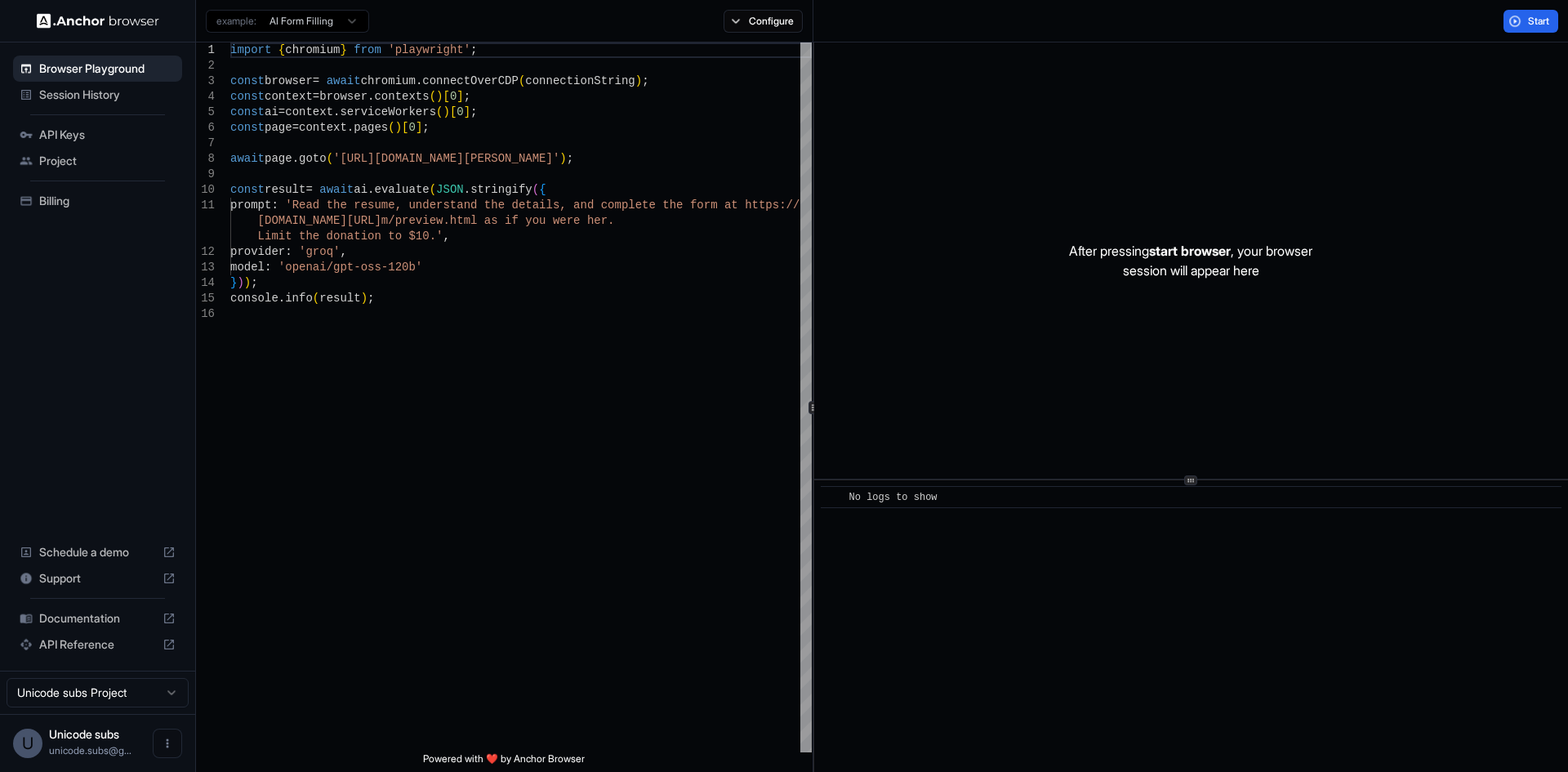
click at [110, 98] on span "Session History" at bounding box center [107, 94] width 137 height 16
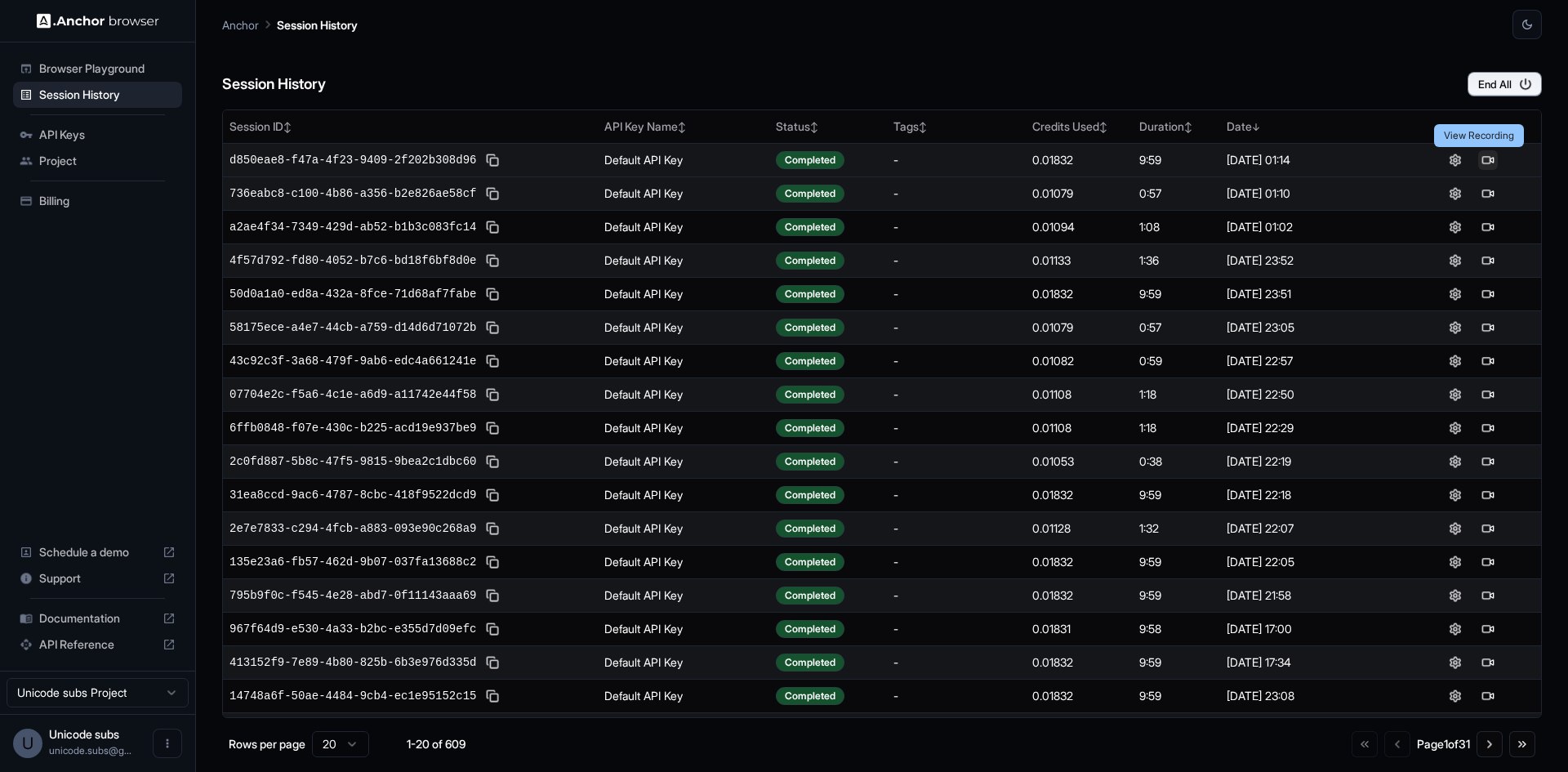
click at [1482, 161] on button at bounding box center [1488, 160] width 19 height 19
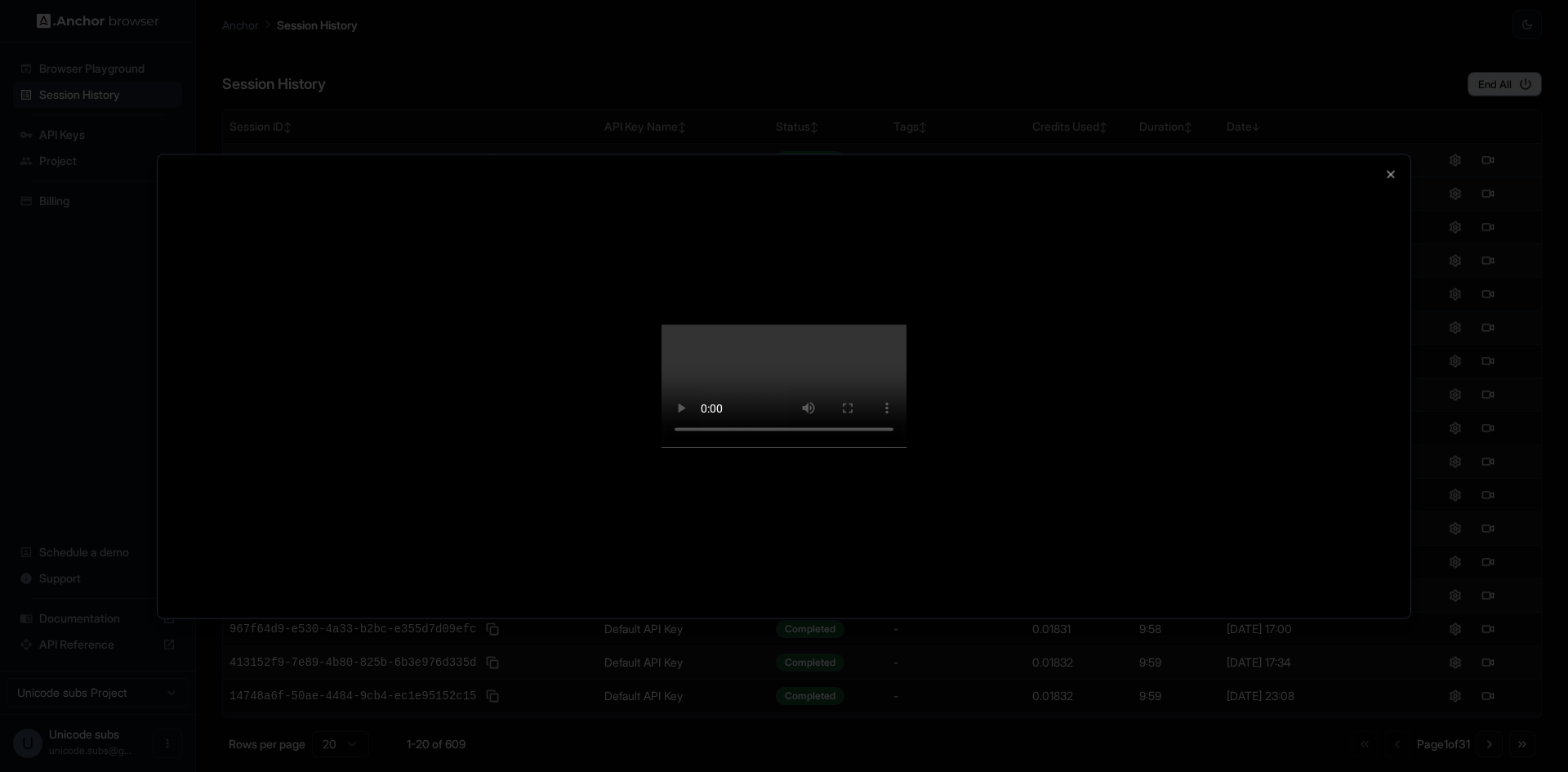
click at [907, 325] on video at bounding box center [784, 386] width 245 height 122
click at [1389, 171] on icon "button" at bounding box center [1391, 174] width 7 height 7
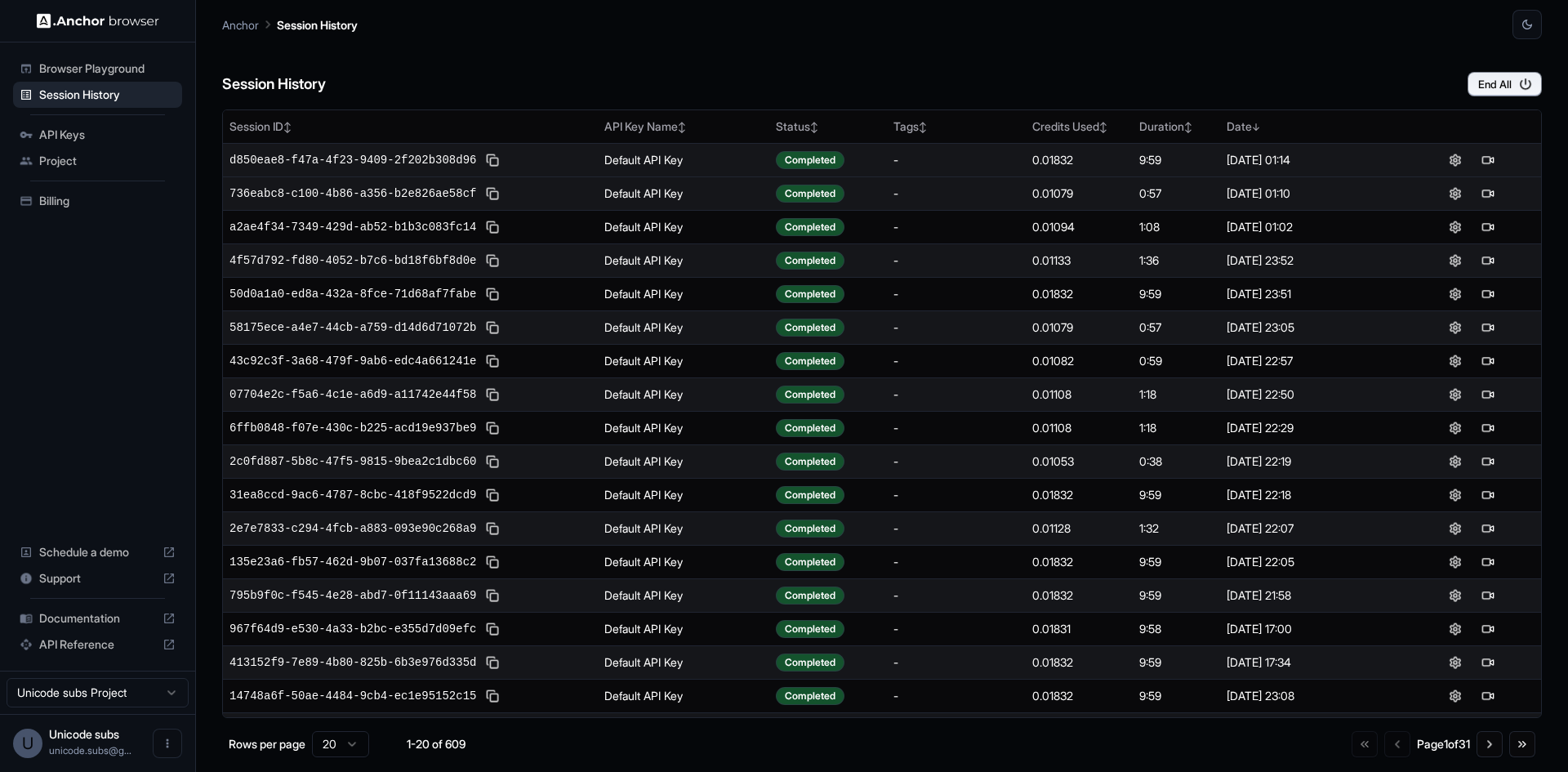
click at [96, 630] on div "Documentation" at bounding box center [97, 618] width 169 height 26
